Goal: Task Accomplishment & Management: Complete application form

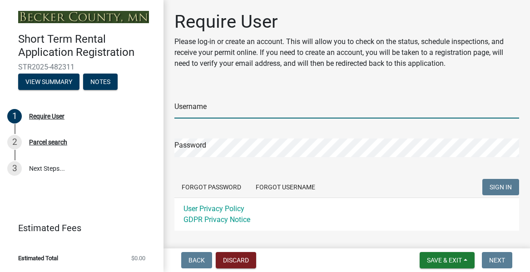
click at [204, 109] on input "Username" at bounding box center [346, 109] width 345 height 19
type input "cjbenson25"
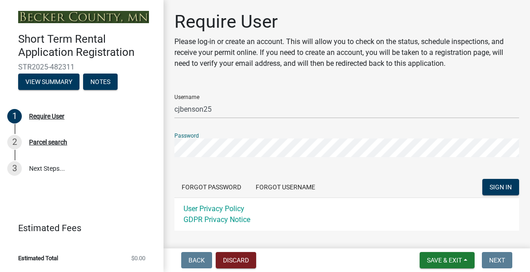
click at [482, 179] on button "SIGN IN" at bounding box center [500, 187] width 37 height 16
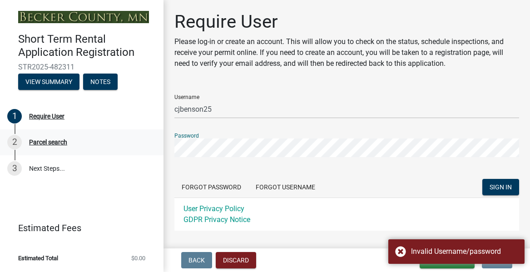
click at [138, 145] on div "Short Term Rental Application Registration STR2025-482311 View Summary Notes 1 …" at bounding box center [265, 136] width 530 height 272
click at [482, 179] on button "SIGN IN" at bounding box center [500, 187] width 37 height 16
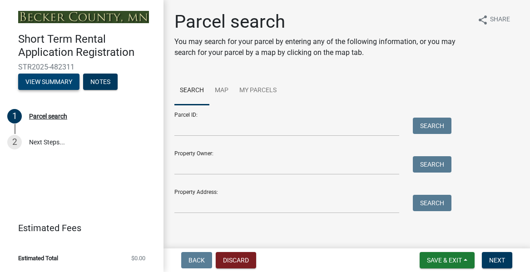
click at [66, 79] on button "View Summary" at bounding box center [48, 82] width 61 height 16
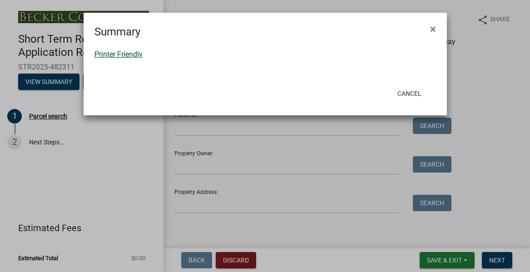
click at [131, 54] on link "Printer Friendly" at bounding box center [118, 54] width 48 height 9
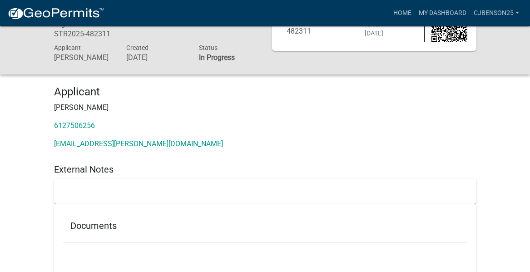
scroll to position [78, 0]
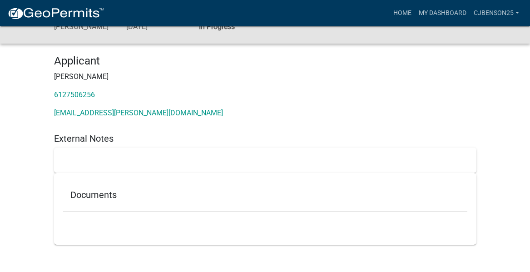
click at [93, 195] on h5 "Documents" at bounding box center [265, 194] width 390 height 11
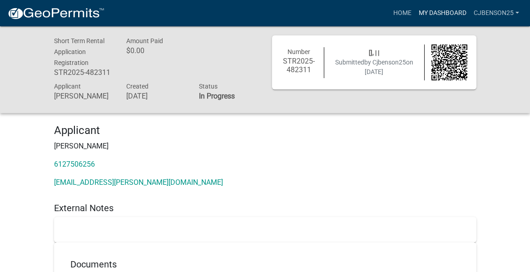
click at [448, 11] on link "My Dashboard" at bounding box center [442, 13] width 55 height 17
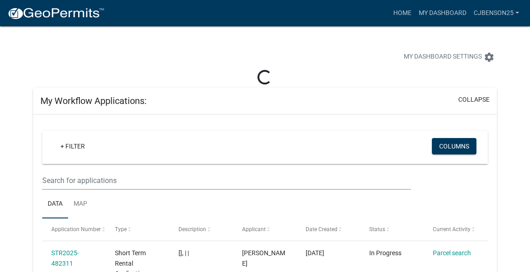
click at [71, 16] on img at bounding box center [55, 14] width 97 height 14
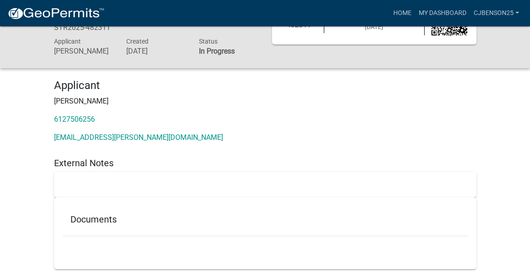
scroll to position [78, 0]
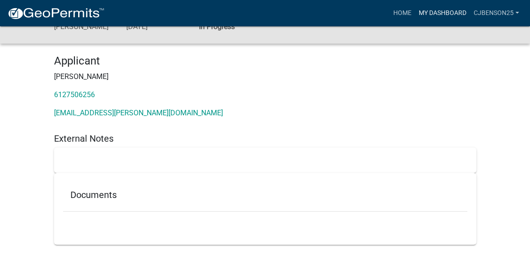
click at [444, 10] on link "My Dashboard" at bounding box center [442, 13] width 55 height 17
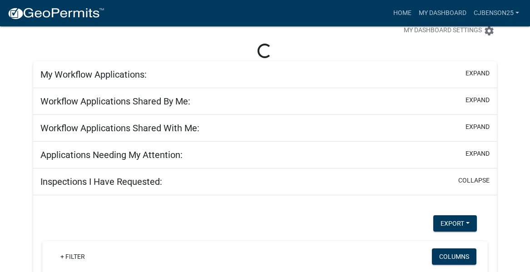
scroll to position [78, 0]
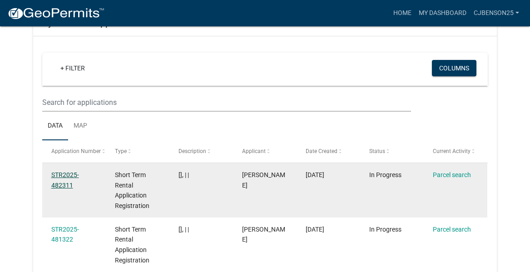
click at [77, 176] on link "STR2025-482311" at bounding box center [65, 180] width 28 height 18
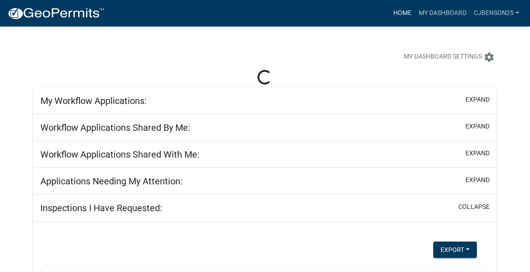
click at [406, 13] on link "Home" at bounding box center [402, 13] width 25 height 17
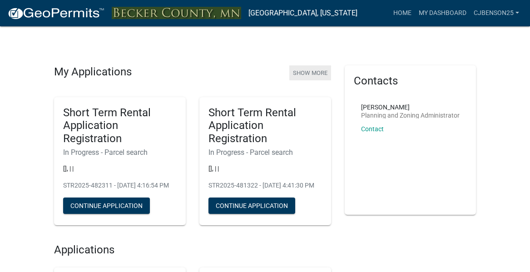
click at [311, 70] on button "Show More" at bounding box center [310, 72] width 42 height 15
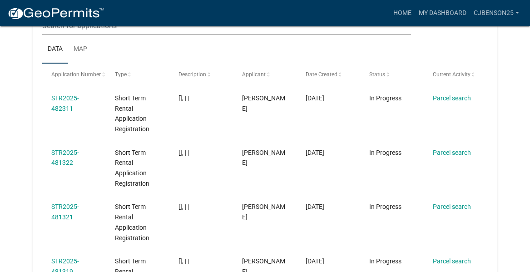
scroll to position [141, 0]
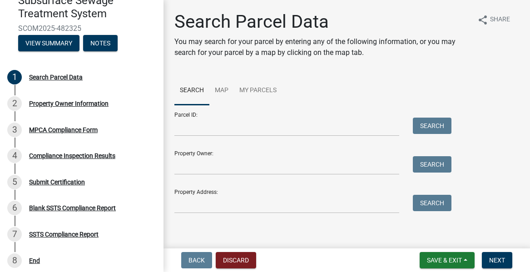
scroll to position [70, 0]
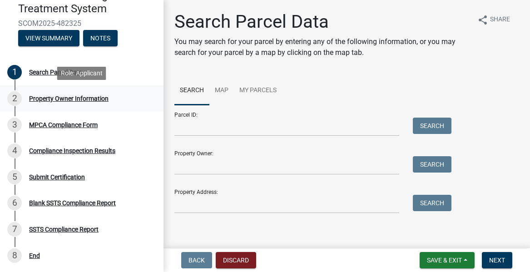
click at [56, 98] on div "Property Owner Information" at bounding box center [68, 98] width 79 height 6
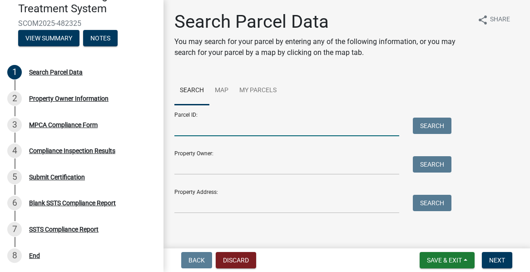
click at [257, 125] on input "Parcel ID:" at bounding box center [286, 127] width 225 height 19
click at [212, 168] on input "Property Owner:" at bounding box center [286, 165] width 225 height 19
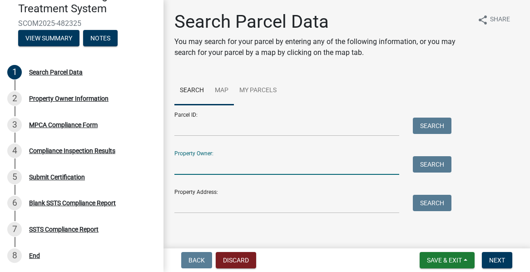
click at [226, 93] on link "Map" at bounding box center [221, 90] width 25 height 29
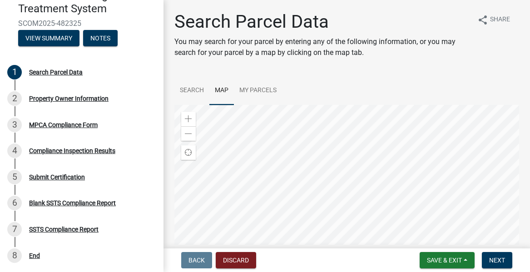
click at [189, 111] on div at bounding box center [346, 218] width 345 height 227
click at [189, 114] on div "Zoom in" at bounding box center [188, 119] width 15 height 15
click at [251, 164] on div at bounding box center [346, 218] width 345 height 227
click at [295, 209] on div at bounding box center [346, 218] width 345 height 227
click at [279, 143] on div at bounding box center [346, 218] width 345 height 227
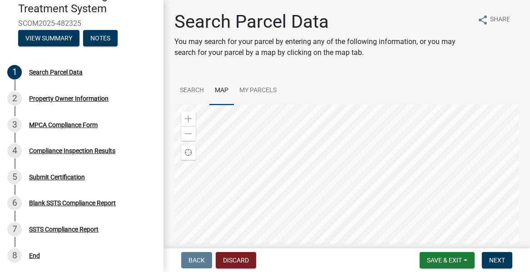
click at [234, 188] on div at bounding box center [346, 218] width 345 height 227
click at [188, 119] on span at bounding box center [188, 118] width 7 height 7
click at [361, 199] on div at bounding box center [346, 218] width 345 height 227
click at [189, 119] on span at bounding box center [188, 118] width 7 height 7
click at [373, 203] on div at bounding box center [346, 218] width 345 height 227
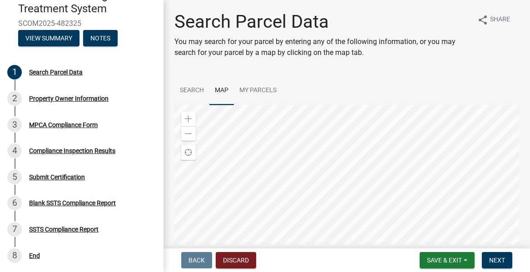
click at [356, 158] on div at bounding box center [346, 218] width 345 height 227
click at [355, 152] on div at bounding box center [346, 218] width 345 height 227
click at [359, 157] on div at bounding box center [346, 218] width 345 height 227
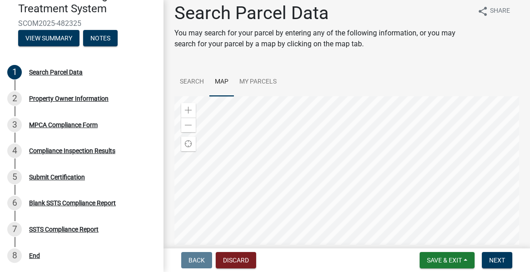
scroll to position [0, 0]
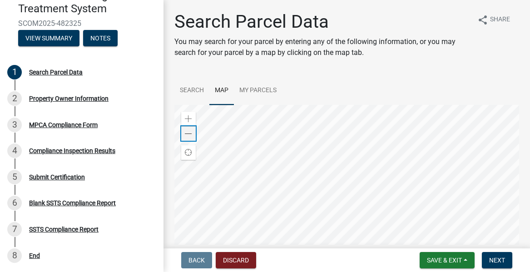
click at [192, 134] on div "Zoom out" at bounding box center [188, 133] width 15 height 15
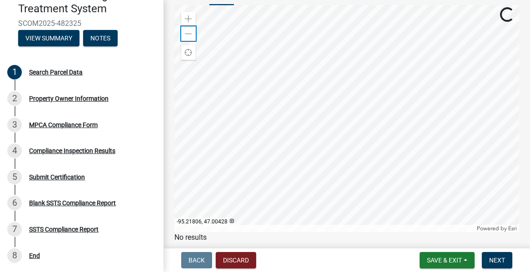
scroll to position [134, 0]
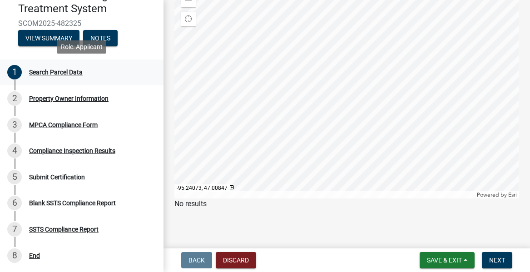
click at [74, 70] on div "Search Parcel Data" at bounding box center [56, 72] width 54 height 6
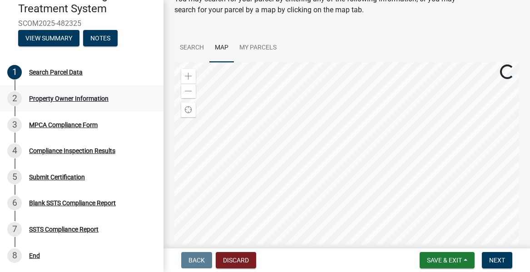
scroll to position [0, 0]
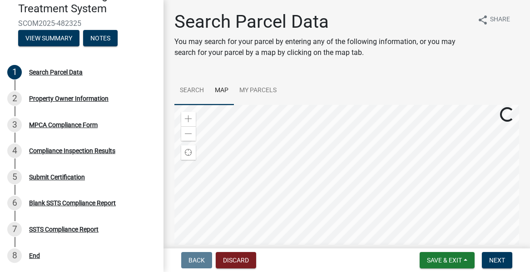
click at [202, 89] on link "Search" at bounding box center [191, 90] width 35 height 29
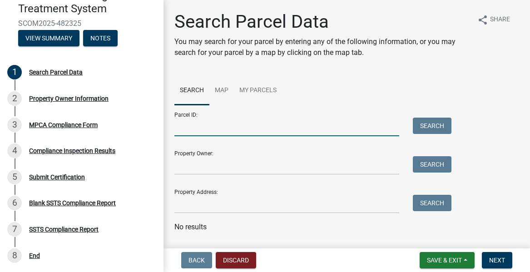
click at [208, 130] on input "Parcel ID:" at bounding box center [286, 127] width 225 height 19
type input "14"
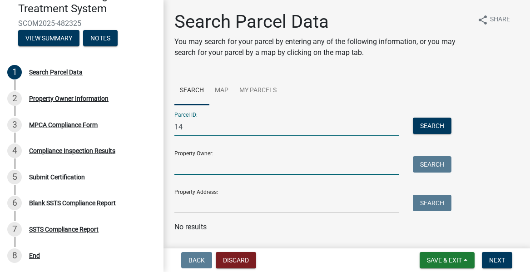
click at [200, 159] on input "Property Owner:" at bounding box center [286, 165] width 225 height 19
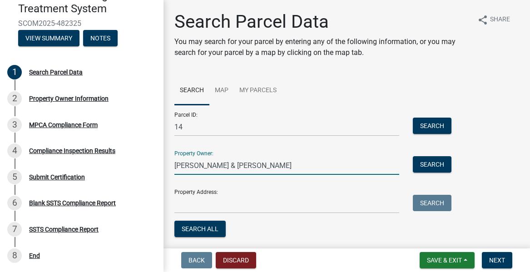
type input "[PERSON_NAME] & [PERSON_NAME]"
click at [190, 198] on input "Property Address:" at bounding box center [286, 204] width 225 height 19
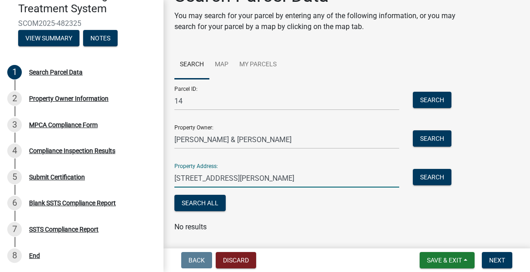
scroll to position [32, 0]
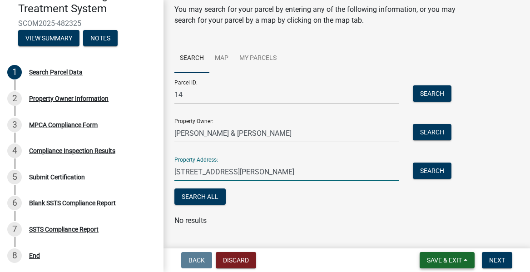
type input "[STREET_ADDRESS][PERSON_NAME]"
click at [458, 264] on button "Save & Exit" at bounding box center [447, 260] width 55 height 16
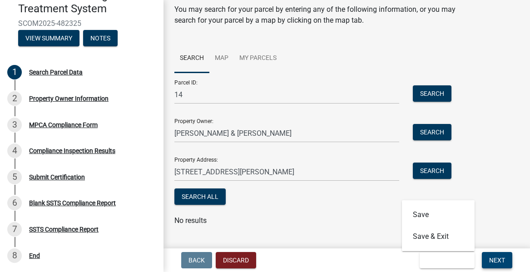
click at [498, 257] on span "Next" at bounding box center [497, 260] width 16 height 7
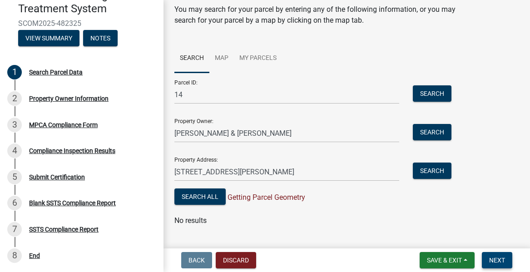
click at [497, 264] on button "Next" at bounding box center [497, 260] width 30 height 16
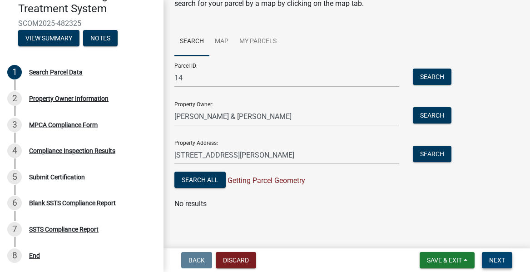
scroll to position [0, 0]
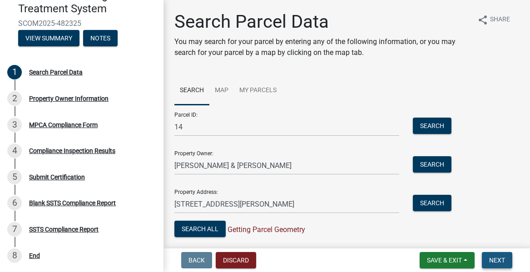
click at [500, 259] on span "Next" at bounding box center [497, 260] width 16 height 7
click at [428, 124] on button "Search" at bounding box center [432, 126] width 39 height 16
click at [423, 169] on button "Search" at bounding box center [432, 164] width 39 height 16
click at [422, 203] on button "Search" at bounding box center [432, 203] width 39 height 16
click at [449, 259] on span "Save & Exit" at bounding box center [444, 260] width 35 height 7
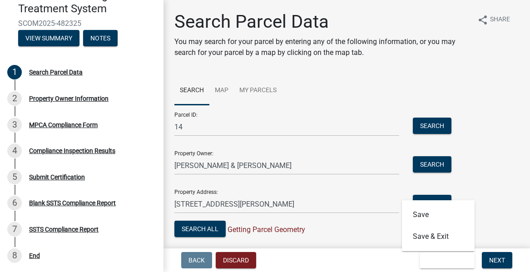
click at [495, 206] on div "Parcel ID: 14 Search Property Owner: [PERSON_NAME] & [PERSON_NAME] Search Prope…" at bounding box center [346, 172] width 345 height 134
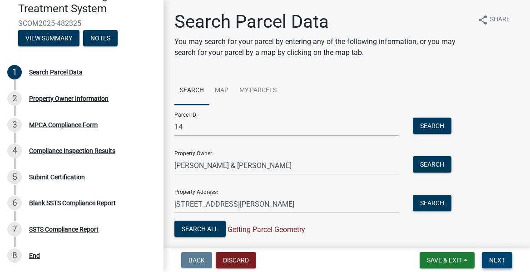
click at [492, 259] on span "Next" at bounding box center [497, 260] width 16 height 7
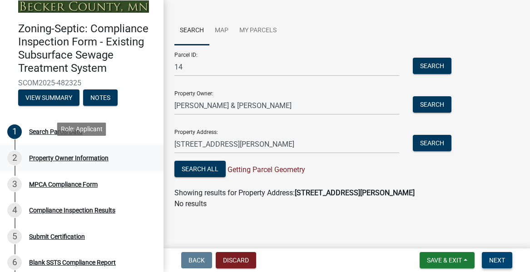
scroll to position [8, 0]
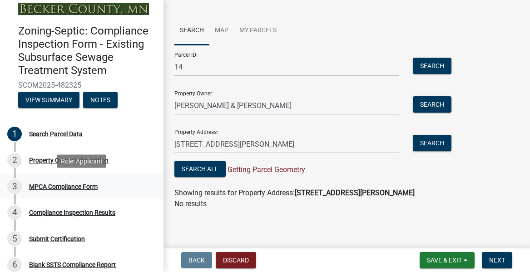
click at [48, 190] on div "3 MPCA Compliance Form" at bounding box center [78, 186] width 142 height 15
click at [60, 186] on div "MPCA Compliance Form" at bounding box center [63, 186] width 69 height 6
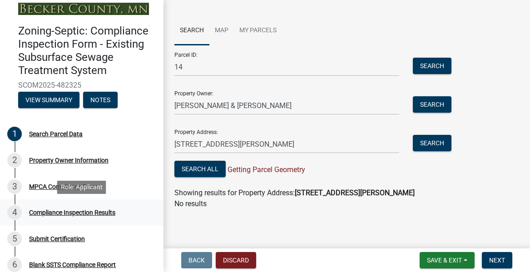
click at [55, 217] on div "4 Compliance Inspection Results" at bounding box center [78, 212] width 142 height 15
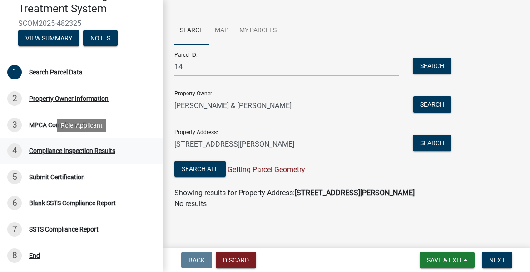
scroll to position [69, 0]
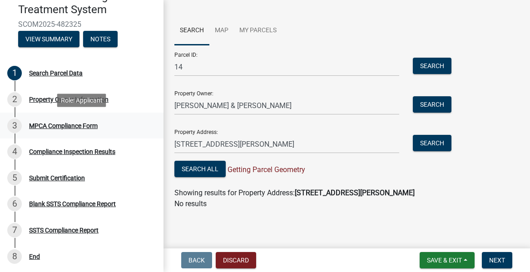
click at [46, 124] on div "MPCA Compliance Form" at bounding box center [63, 126] width 69 height 6
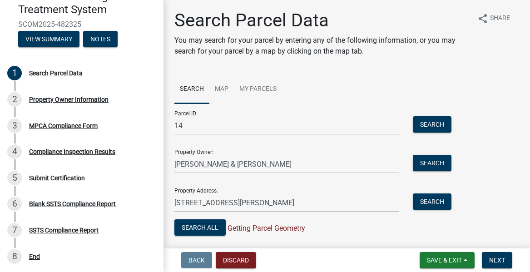
scroll to position [60, 0]
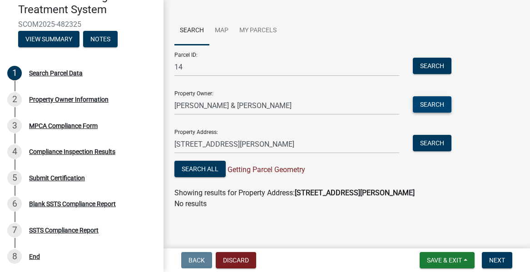
click at [425, 109] on button "Search" at bounding box center [432, 104] width 39 height 16
click at [423, 106] on button "Search" at bounding box center [432, 104] width 39 height 16
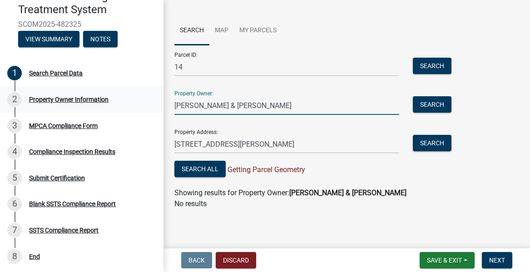
drag, startPoint x: 266, startPoint y: 104, endPoint x: 117, endPoint y: 109, distance: 149.0
click at [117, 109] on div "Zoning-Septic: Compliance Inspection Form - Existing Subsurface Sewage Treatmen…" at bounding box center [265, 136] width 530 height 272
click at [70, 124] on div "MPCA Compliance Form" at bounding box center [63, 126] width 69 height 6
click at [426, 67] on button "Search" at bounding box center [432, 66] width 39 height 16
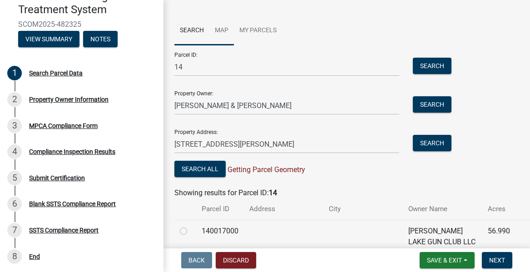
click at [222, 37] on link "Map" at bounding box center [221, 30] width 25 height 29
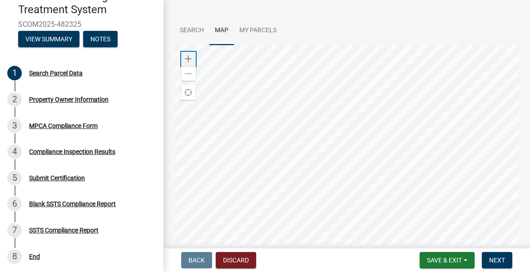
click at [188, 61] on span at bounding box center [188, 58] width 7 height 7
click at [189, 59] on span at bounding box center [188, 58] width 7 height 7
click at [188, 61] on span at bounding box center [188, 58] width 7 height 7
click at [265, 167] on div at bounding box center [346, 158] width 345 height 227
click at [316, 151] on div at bounding box center [346, 158] width 345 height 227
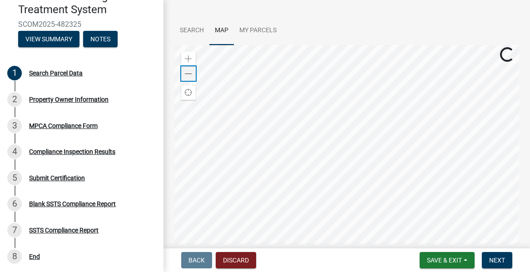
click at [184, 78] on div "Zoom out" at bounding box center [188, 73] width 15 height 15
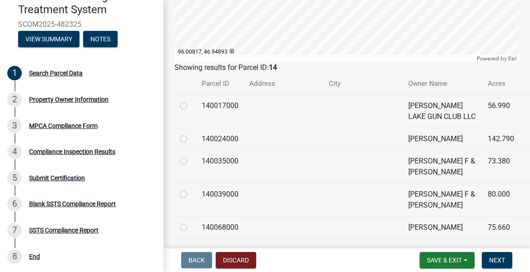
scroll to position [0, 0]
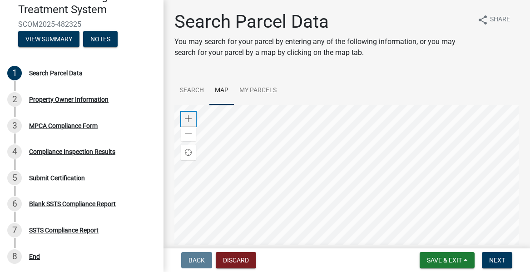
click at [187, 119] on span at bounding box center [188, 118] width 7 height 7
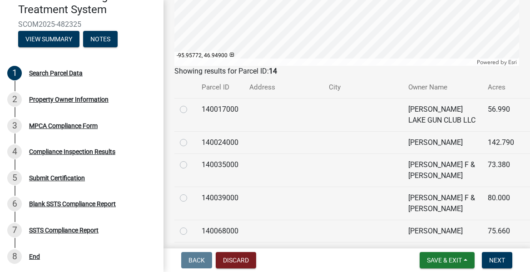
scroll to position [274, 0]
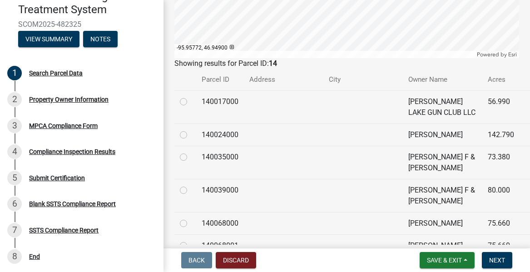
click at [323, 83] on th "City" at bounding box center [362, 79] width 79 height 21
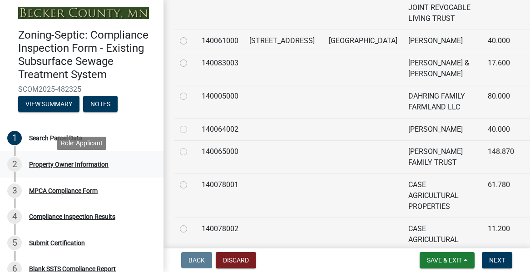
scroll to position [0, 0]
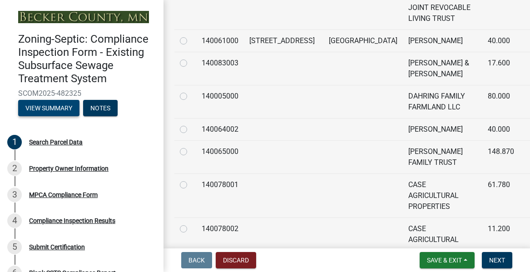
click at [62, 109] on button "View Summary" at bounding box center [48, 108] width 61 height 16
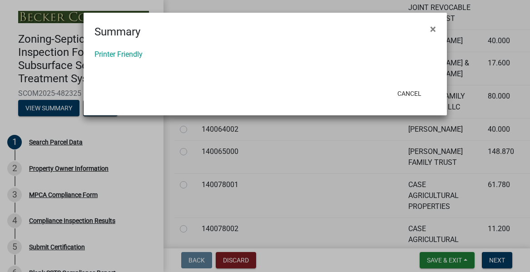
click at [389, 93] on div "Cancel" at bounding box center [325, 94] width 224 height 24
click at [391, 92] on button "Cancel" at bounding box center [409, 93] width 39 height 16
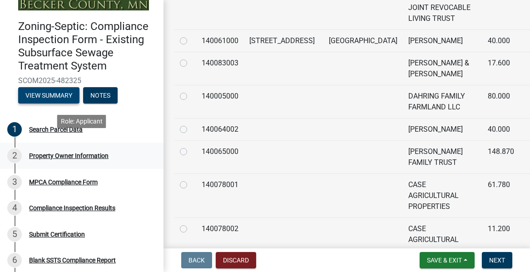
scroll to position [29, 0]
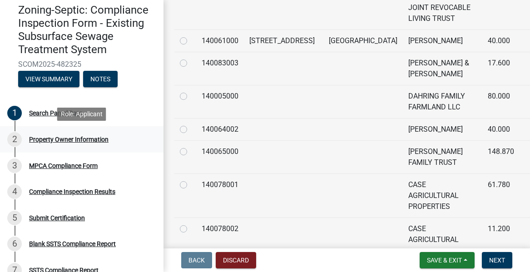
click at [77, 142] on div "Property Owner Information" at bounding box center [68, 139] width 79 height 6
click at [37, 168] on div "MPCA Compliance Form" at bounding box center [63, 166] width 69 height 6
click at [509, 254] on button "Next" at bounding box center [497, 260] width 30 height 16
click at [82, 166] on div "MPCA Compliance Form" at bounding box center [63, 166] width 69 height 6
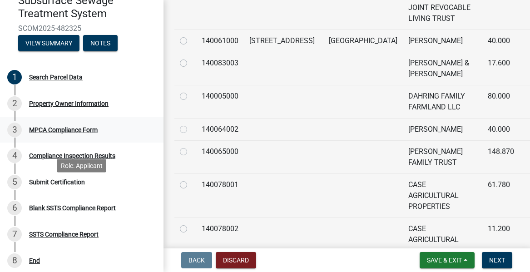
scroll to position [0, 0]
